Goal: Task Accomplishment & Management: Use online tool/utility

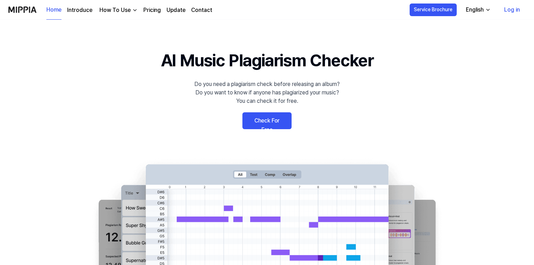
click at [275, 122] on link "Check For Free" at bounding box center [267, 120] width 49 height 17
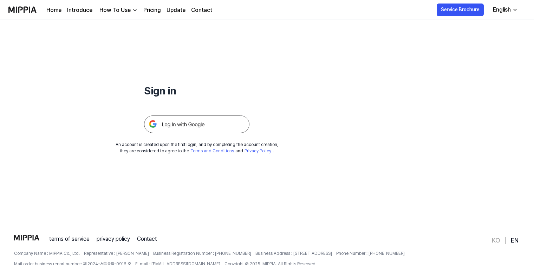
scroll to position [67, 0]
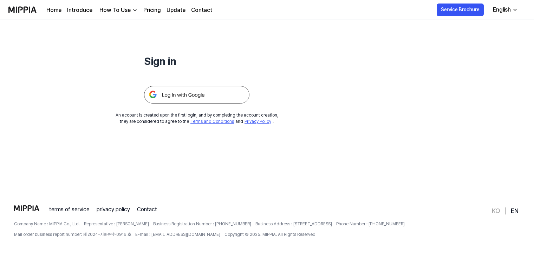
click at [192, 94] on img at bounding box center [196, 95] width 105 height 18
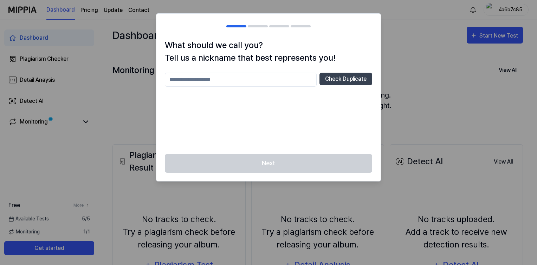
click at [278, 78] on input "text" at bounding box center [241, 80] width 152 height 14
type input "*"
type input "****"
click at [340, 82] on button "Check Duplicate" at bounding box center [346, 79] width 53 height 13
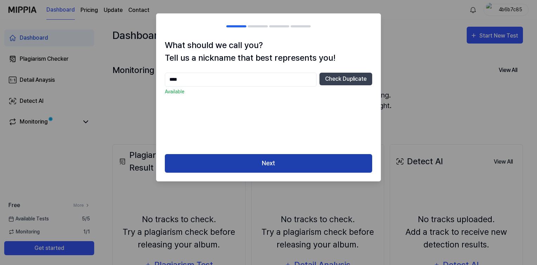
click at [275, 165] on button "Next" at bounding box center [268, 163] width 207 height 19
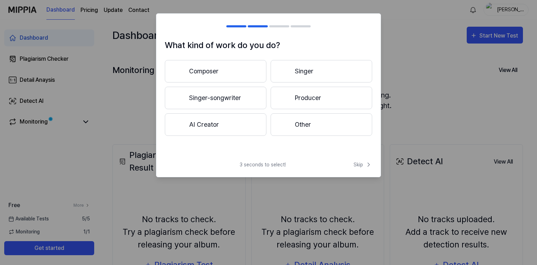
click at [238, 101] on button "Singer-songwriter" at bounding box center [216, 98] width 102 height 22
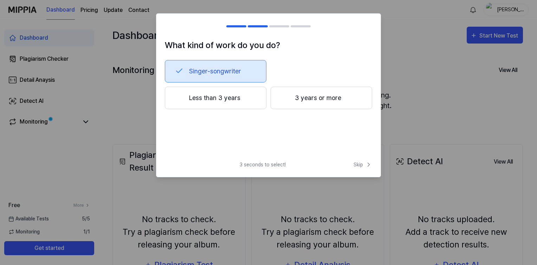
click at [249, 101] on button "Less than 3 years" at bounding box center [216, 98] width 102 height 22
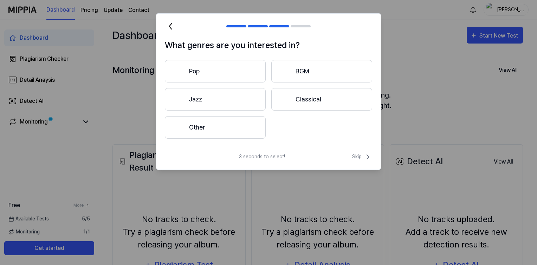
click at [238, 73] on button "Pop" at bounding box center [215, 71] width 101 height 22
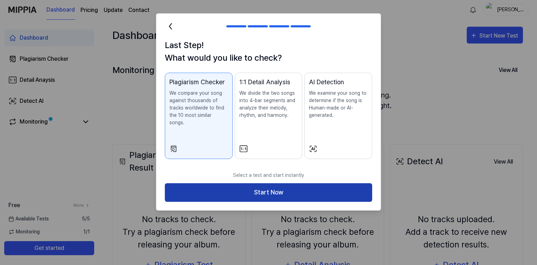
click at [254, 188] on button "Start Now" at bounding box center [268, 193] width 207 height 19
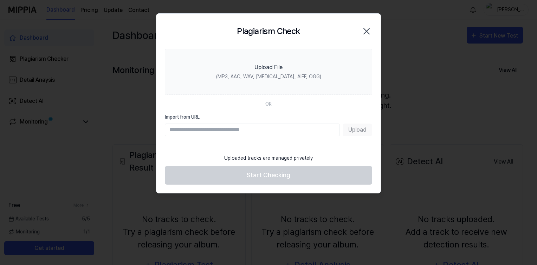
click at [244, 129] on input "Import from URL" at bounding box center [252, 130] width 175 height 13
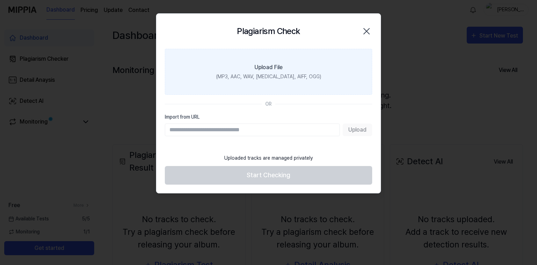
click at [283, 71] on div "Upload File" at bounding box center [269, 67] width 28 height 8
click at [0, 0] on input "Upload File (MP3, AAC, WAV, [MEDICAL_DATA], AIFF, OGG)" at bounding box center [0, 0] width 0 height 0
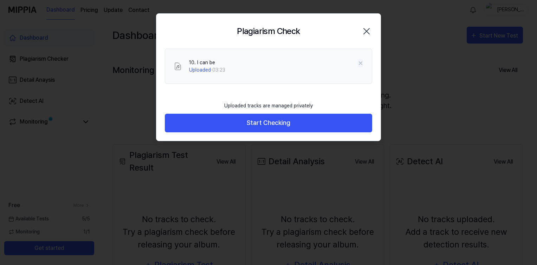
click at [361, 64] on icon at bounding box center [361, 63] width 6 height 6
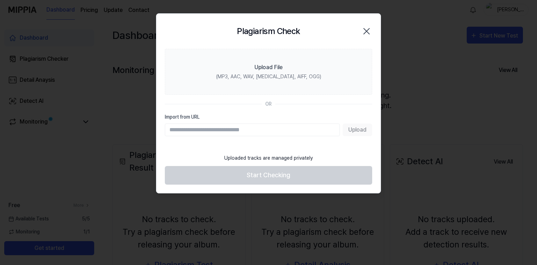
click at [368, 31] on icon "button" at bounding box center [366, 31] width 11 height 11
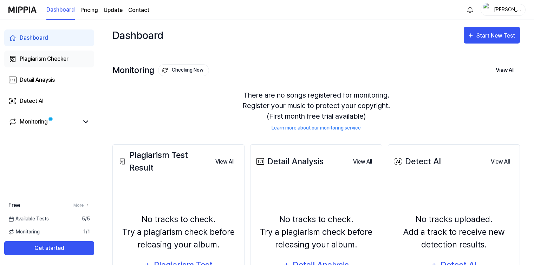
click at [55, 60] on div "Plagiarism Checker" at bounding box center [44, 59] width 49 height 8
click at [86, 122] on icon at bounding box center [86, 122] width 4 height 2
click at [59, 124] on link "Monitoring" at bounding box center [43, 122] width 70 height 8
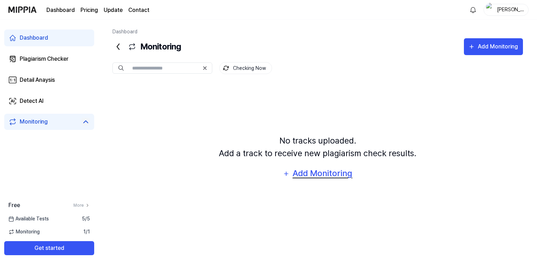
click at [322, 174] on div "Add Monitoring" at bounding box center [322, 173] width 61 height 13
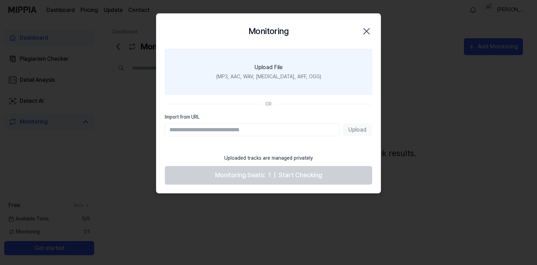
click at [261, 77] on div "(MP3, AAC, WAV, [MEDICAL_DATA], AIFF, OGG)" at bounding box center [268, 76] width 105 height 7
click at [0, 0] on input "Upload File (MP3, AAC, WAV, [MEDICAL_DATA], AIFF, OGG)" at bounding box center [0, 0] width 0 height 0
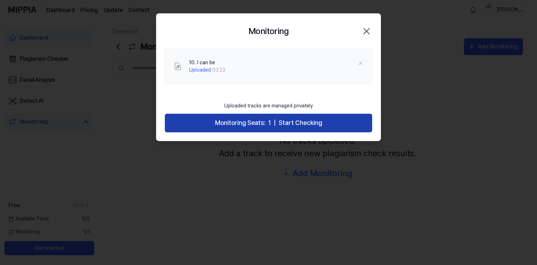
click at [279, 122] on span "Start Checking" at bounding box center [301, 123] width 44 height 10
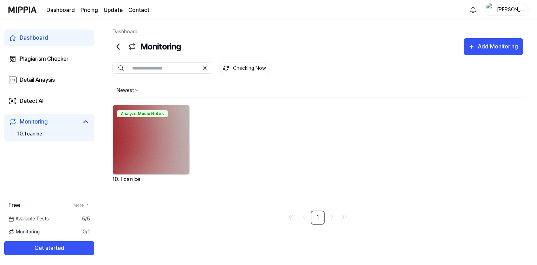
click at [477, 92] on div "Newest" at bounding box center [317, 90] width 411 height 14
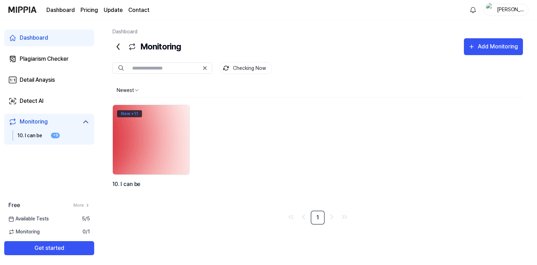
click at [129, 114] on div "New + 11" at bounding box center [129, 113] width 25 height 7
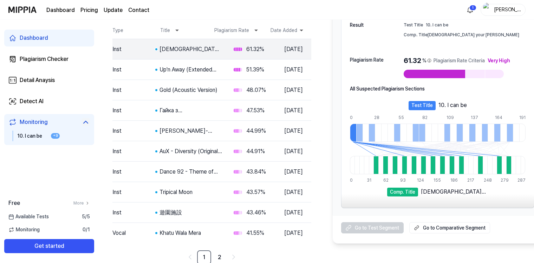
scroll to position [83, 0]
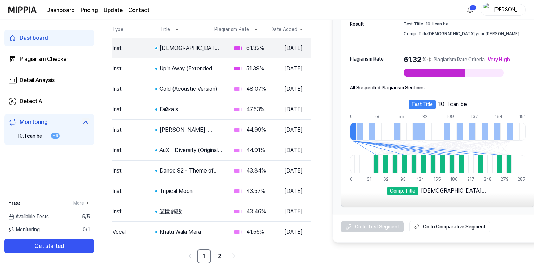
click at [443, 103] on div "10. I can be" at bounding box center [453, 104] width 28 height 8
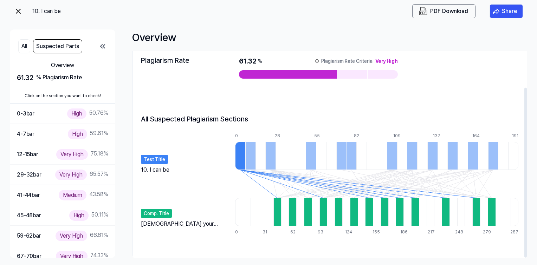
scroll to position [44, 0]
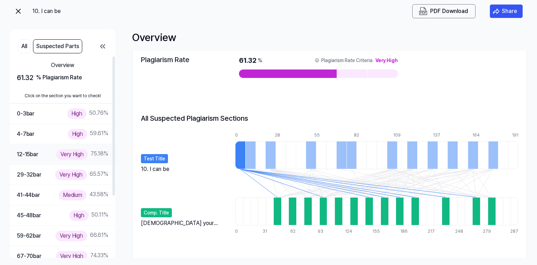
click at [28, 154] on div "12-15 bar" at bounding box center [27, 154] width 21 height 9
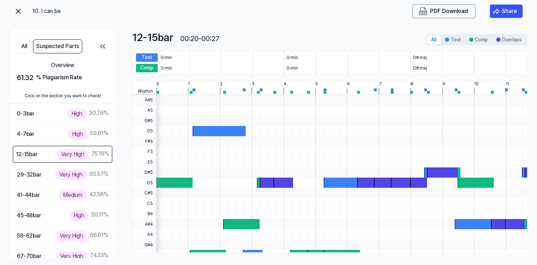
click at [102, 45] on icon at bounding box center [103, 47] width 4 height 4
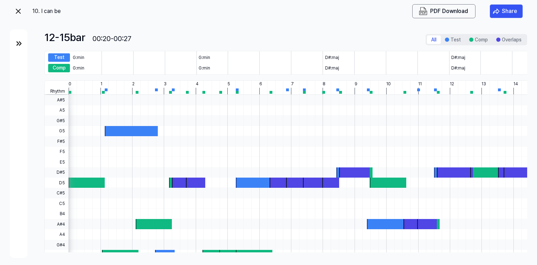
click at [17, 45] on img at bounding box center [19, 43] width 8 height 8
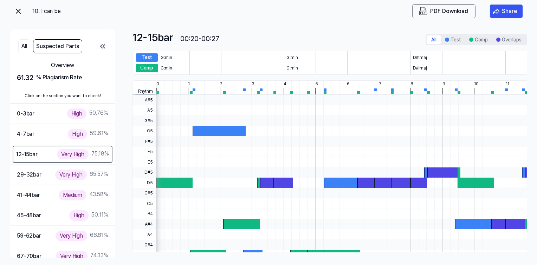
click at [17, 12] on img at bounding box center [18, 11] width 8 height 8
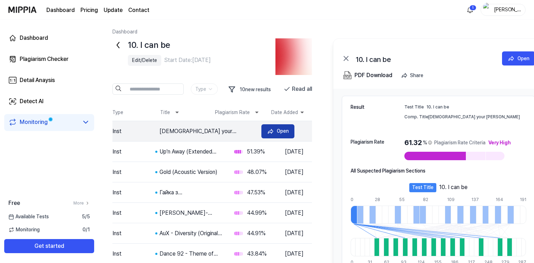
click at [281, 130] on div "Open" at bounding box center [283, 131] width 12 height 8
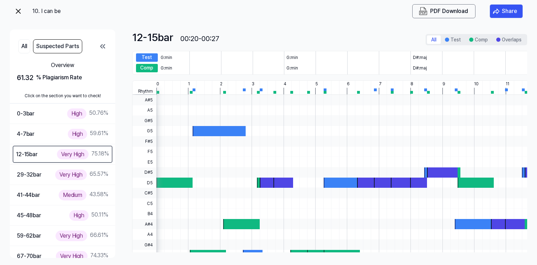
click at [17, 8] on img at bounding box center [18, 11] width 8 height 8
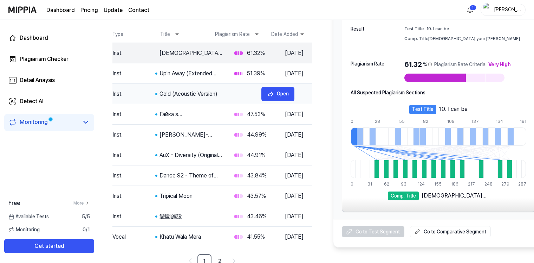
scroll to position [83, 0]
